Goal: Task Accomplishment & Management: Manage account settings

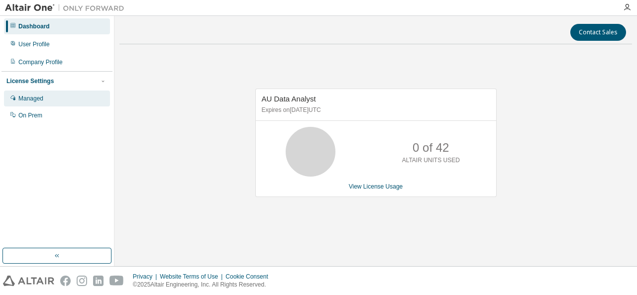
click at [43, 97] on div "Managed" at bounding box center [57, 99] width 106 height 16
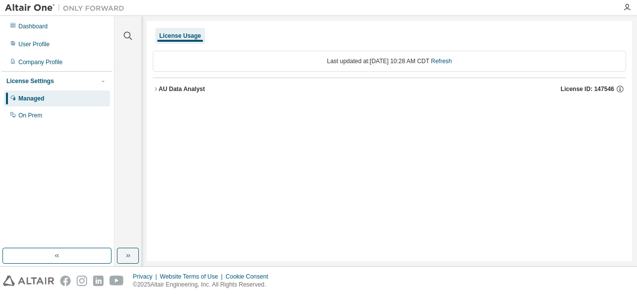
click at [156, 87] on icon "button" at bounding box center [156, 89] width 6 height 6
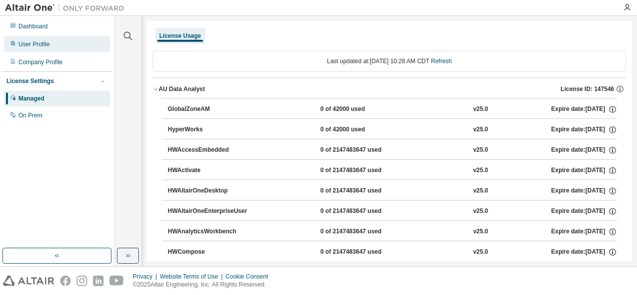
click at [38, 47] on div "User Profile" at bounding box center [33, 44] width 31 height 8
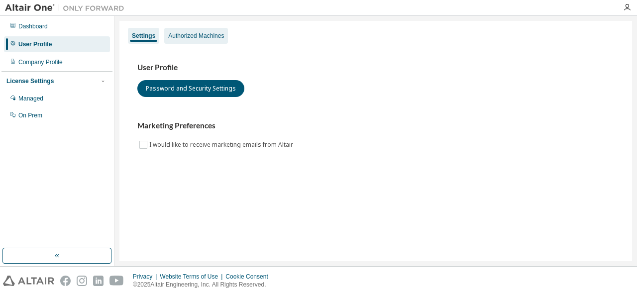
click at [201, 35] on div "Authorized Machines" at bounding box center [196, 36] width 56 height 8
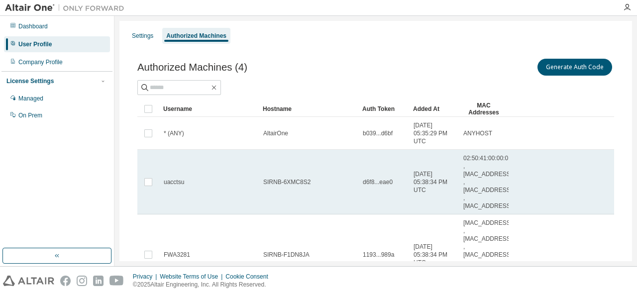
click at [247, 205] on td "uacctsu" at bounding box center [209, 182] width 100 height 65
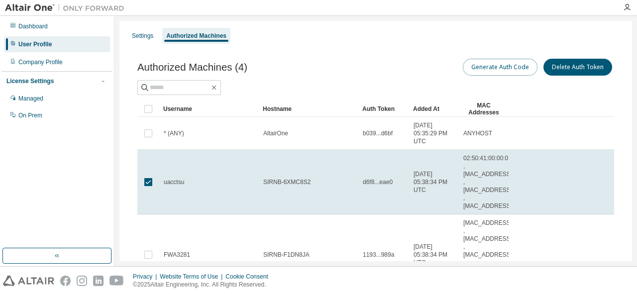
click at [501, 71] on button "Generate Auth Code" at bounding box center [500, 67] width 75 height 17
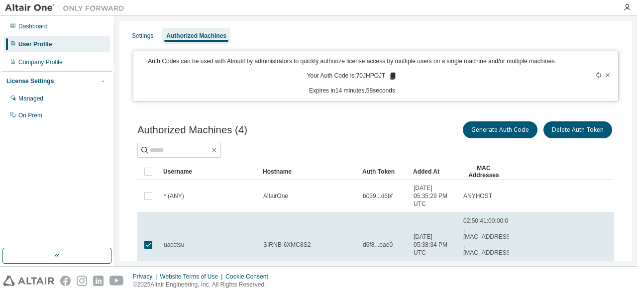
click at [365, 76] on p "Your Auth Code is: 70JHPOJT" at bounding box center [352, 76] width 91 height 9
copy p "70JHPOJT"
